Goal: Information Seeking & Learning: Find specific fact

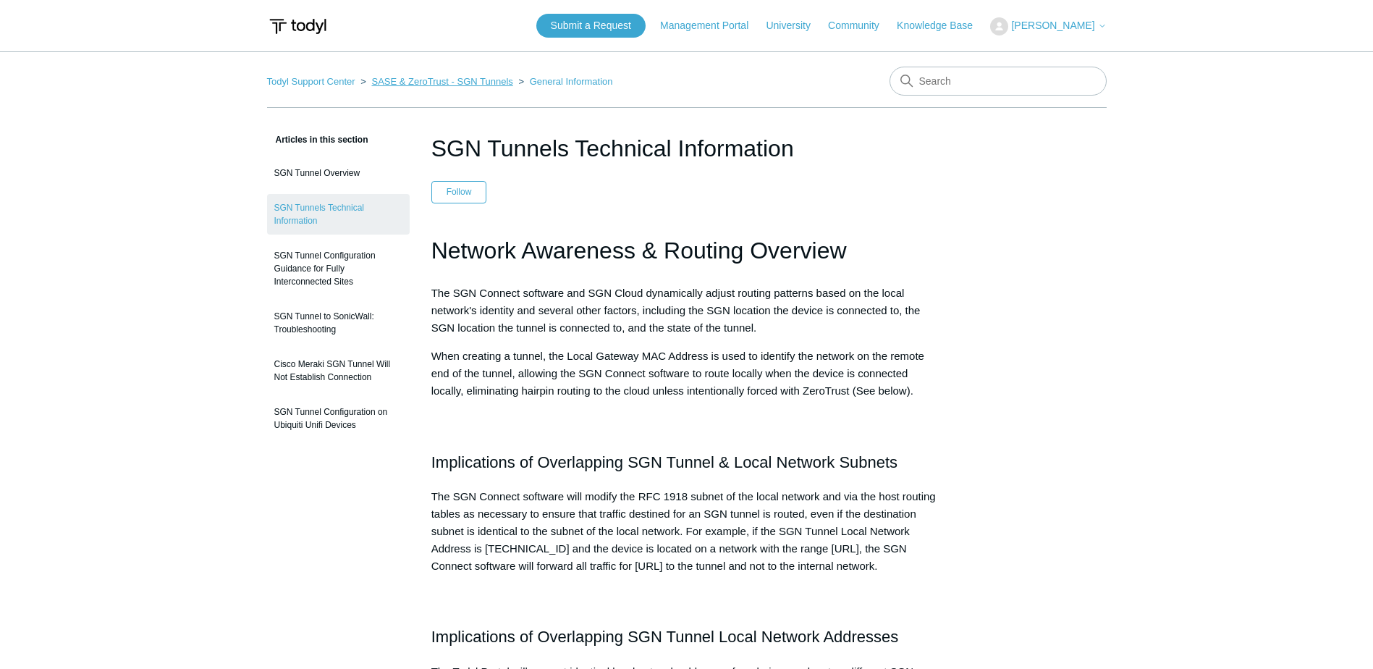
click at [491, 84] on link "SASE & ZeroTrust - SGN Tunnels" at bounding box center [441, 81] width 141 height 11
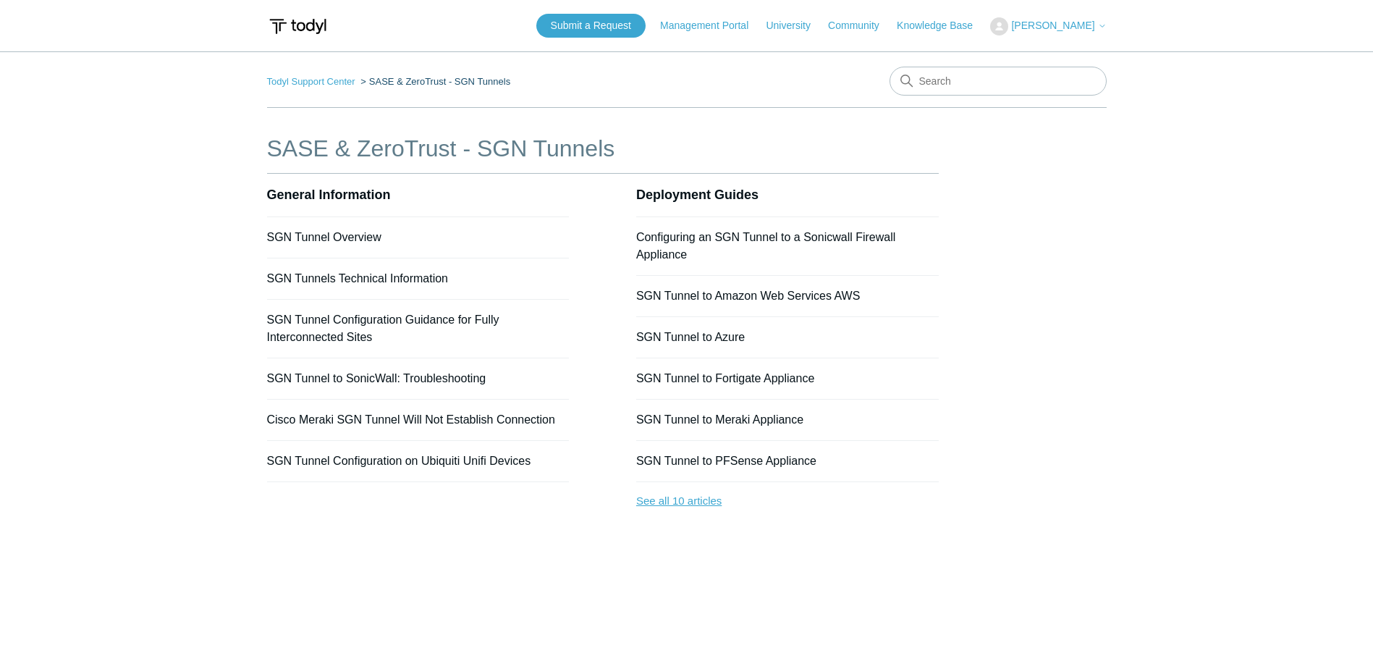
click at [726, 504] on link "See all 10 articles" at bounding box center [787, 501] width 302 height 38
click at [965, 80] on input "Search" at bounding box center [997, 81] width 217 height 29
type input "ping"
